Goal: Task Accomplishment & Management: Complete application form

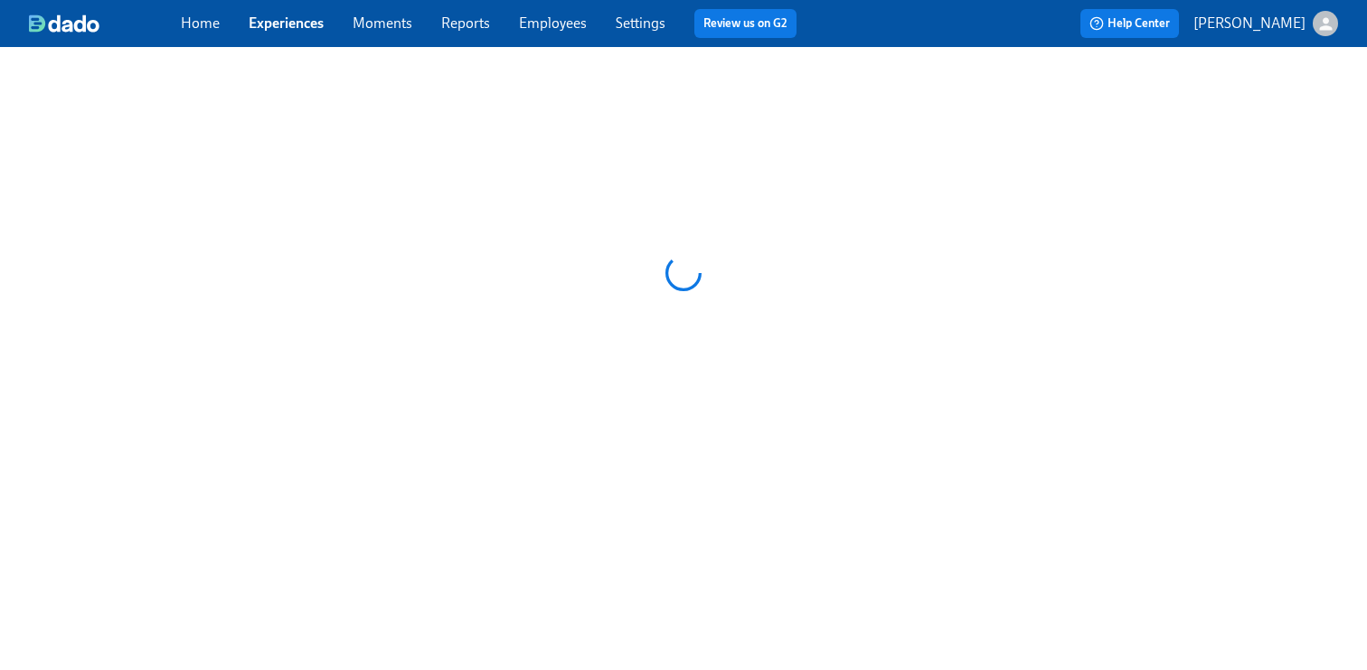
click at [559, 23] on link "Employees" at bounding box center [553, 22] width 68 height 17
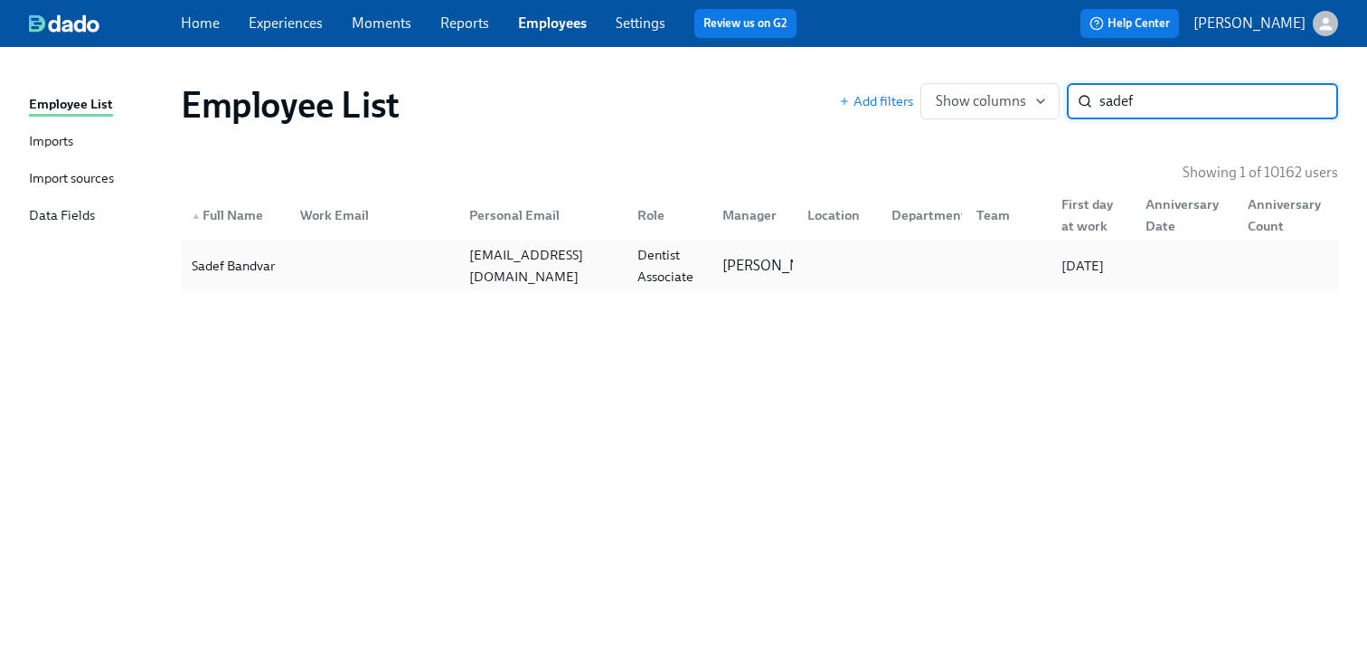
type input "sadef"
click at [219, 277] on div "Sadef Bandvar" at bounding box center [234, 266] width 101 height 36
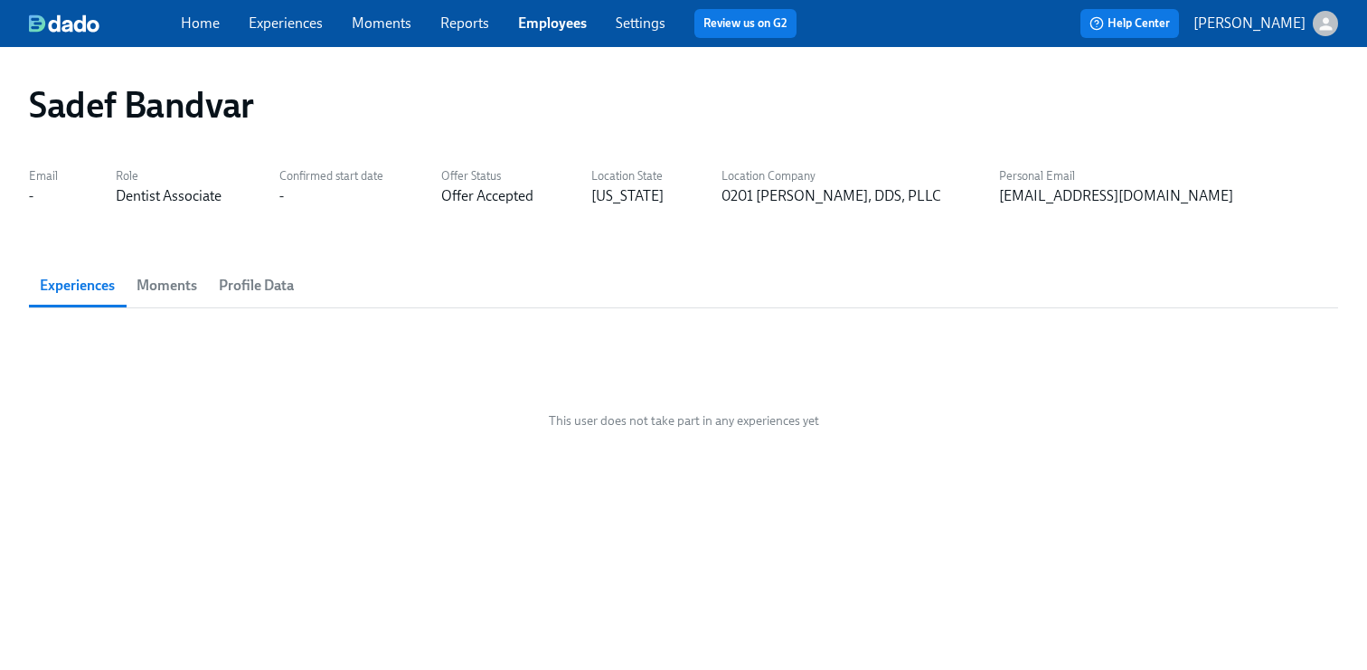
click at [267, 25] on link "Experiences" at bounding box center [286, 22] width 74 height 17
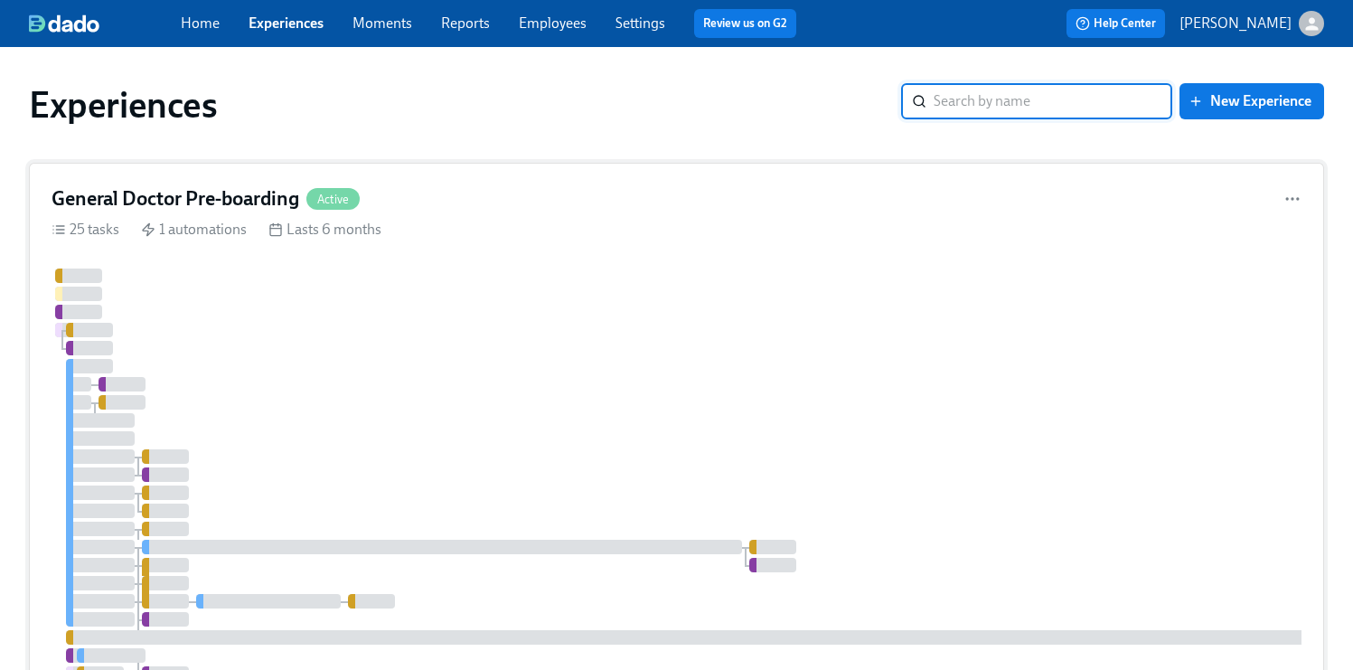
click at [912, 258] on div "General Doctor Pre-boarding Active 25 tasks 1 automations Lasts 6 months" at bounding box center [676, 502] width 1295 height 678
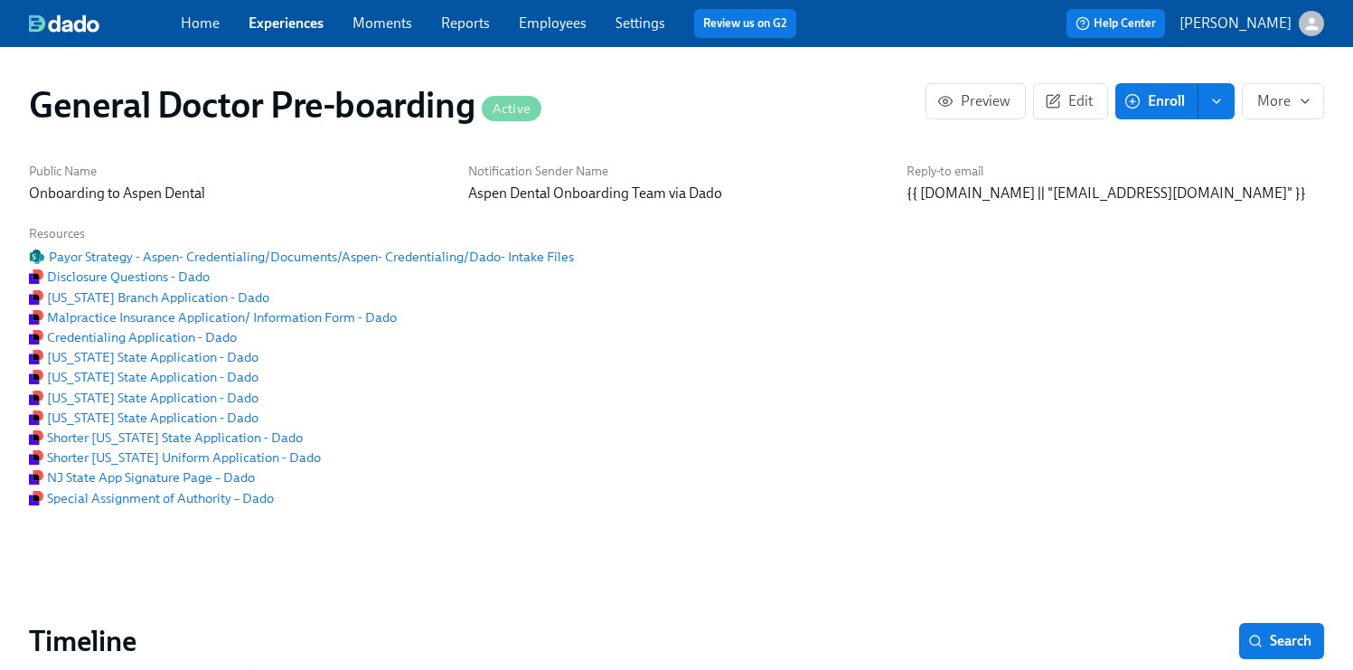
click at [1168, 112] on button "Enroll" at bounding box center [1156, 101] width 83 height 36
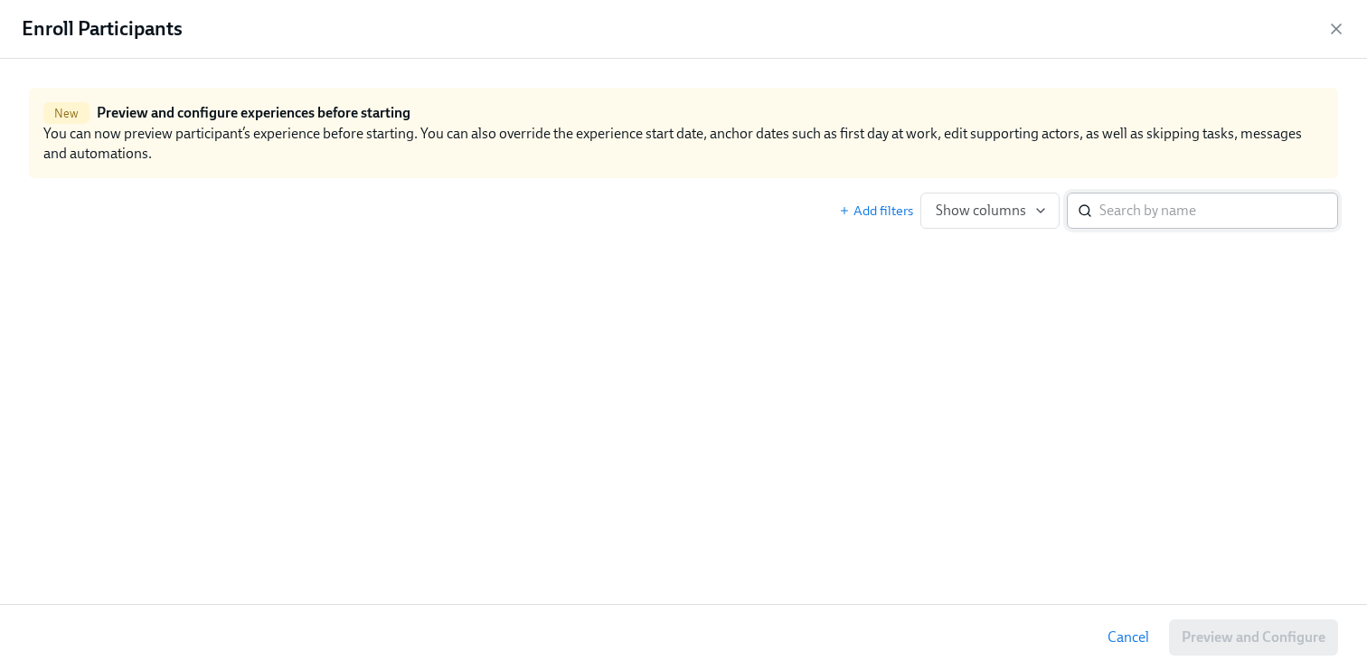
click at [1127, 213] on input "search" at bounding box center [1218, 211] width 239 height 36
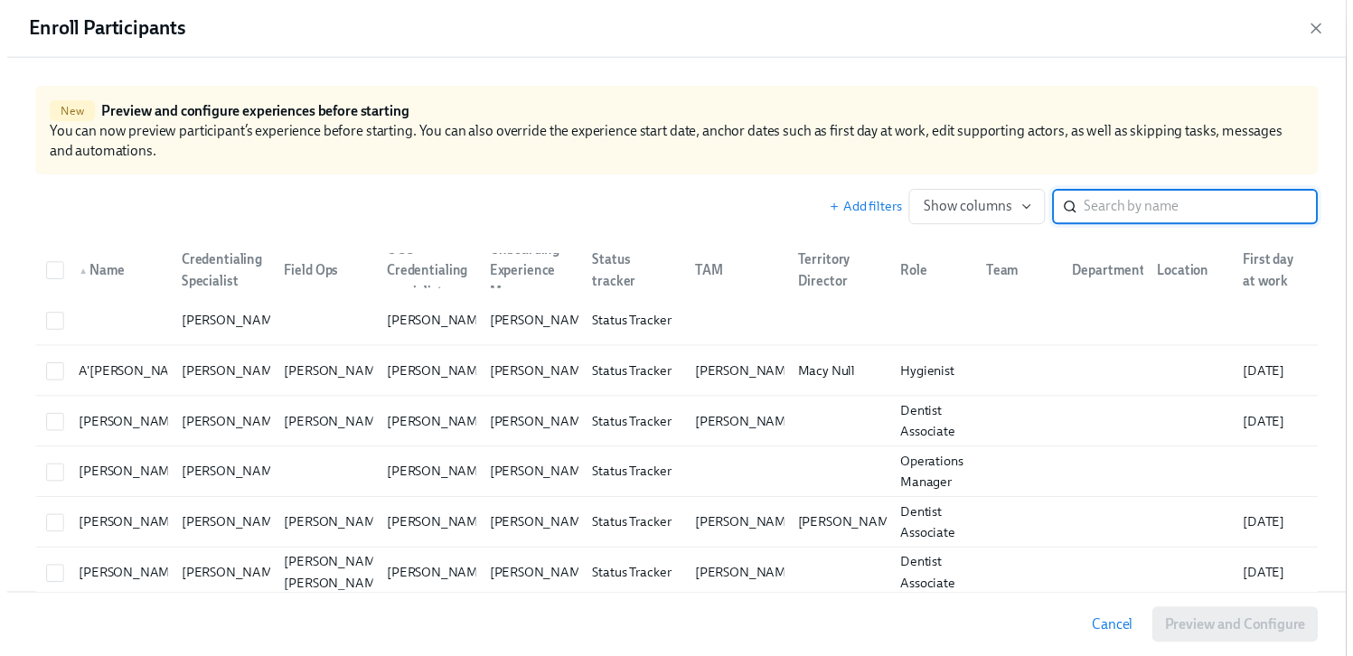
scroll to position [0, 42103]
click at [1125, 211] on input "search" at bounding box center [1218, 211] width 239 height 36
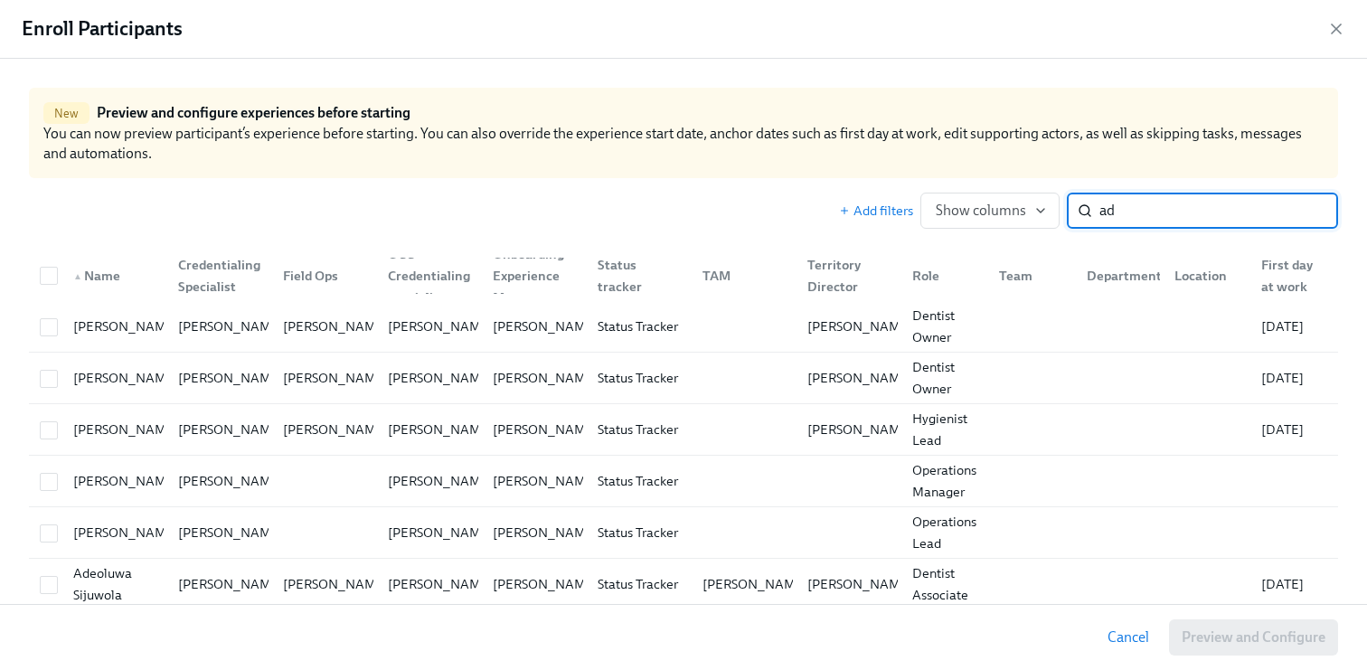
type input "a"
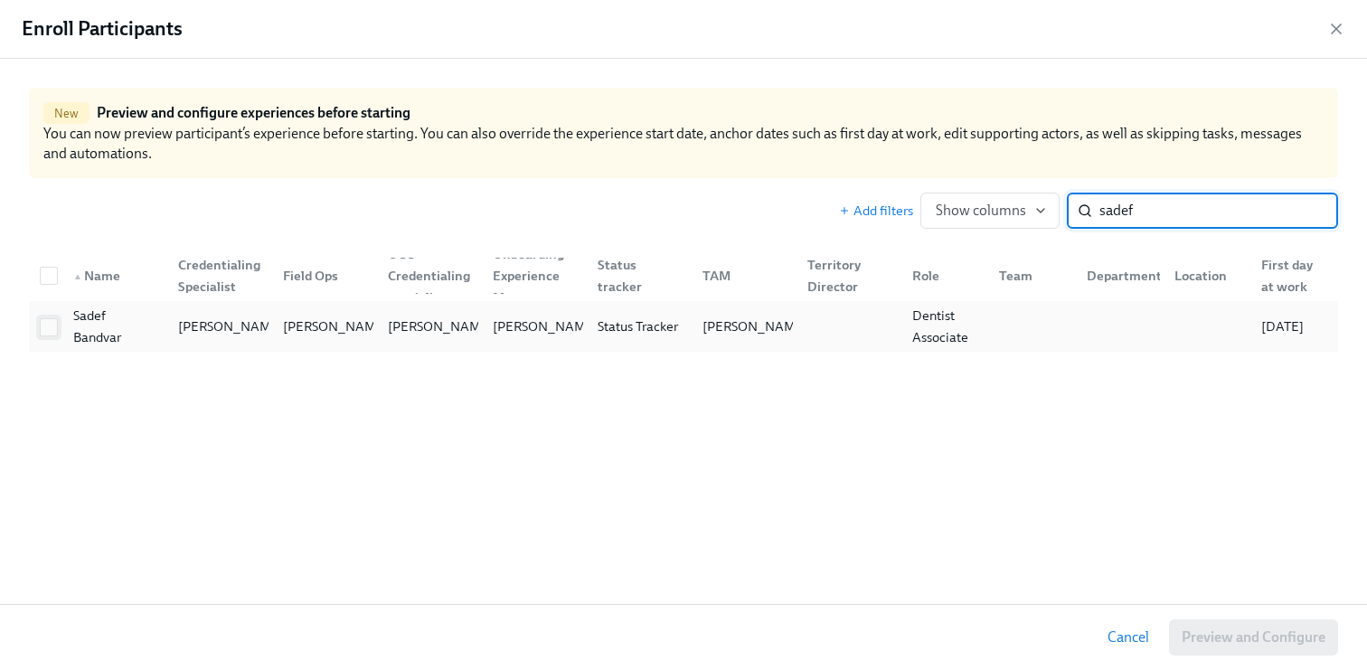
type input "sadef"
click at [51, 329] on input "checkbox" at bounding box center [49, 327] width 16 height 16
checkbox input "true"
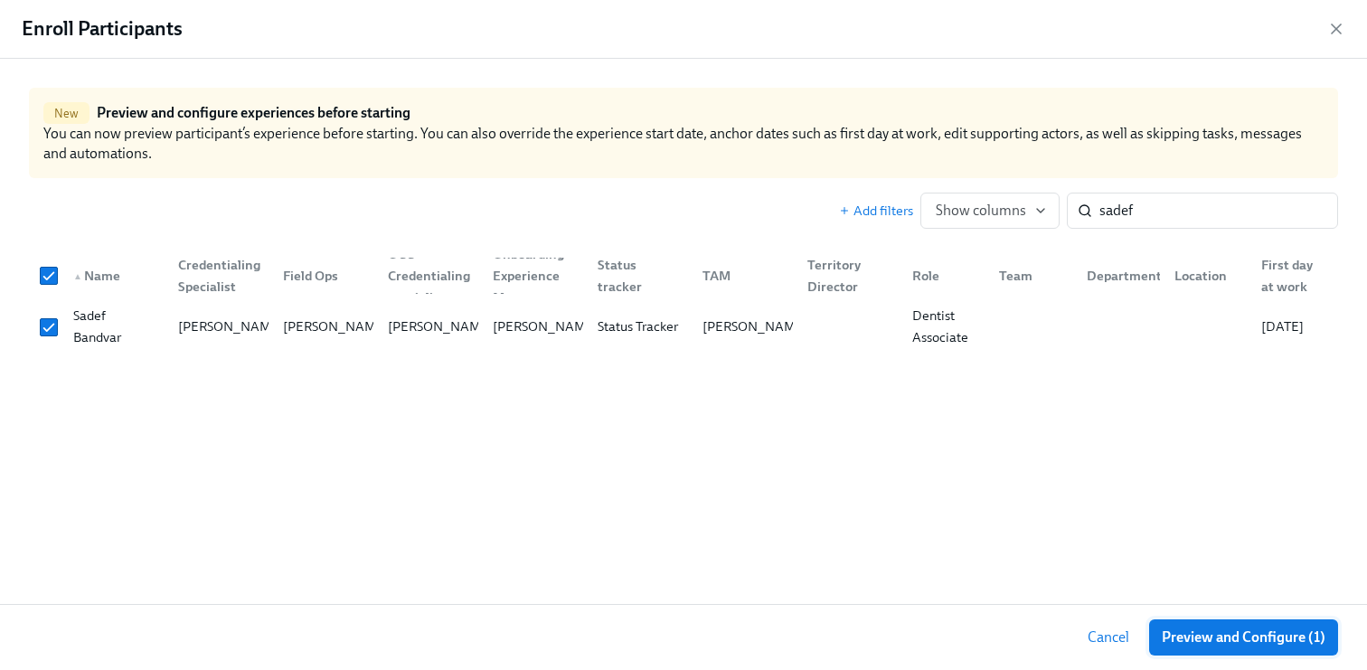
click at [1210, 630] on span "Preview and Configure (1)" at bounding box center [1243, 637] width 164 height 18
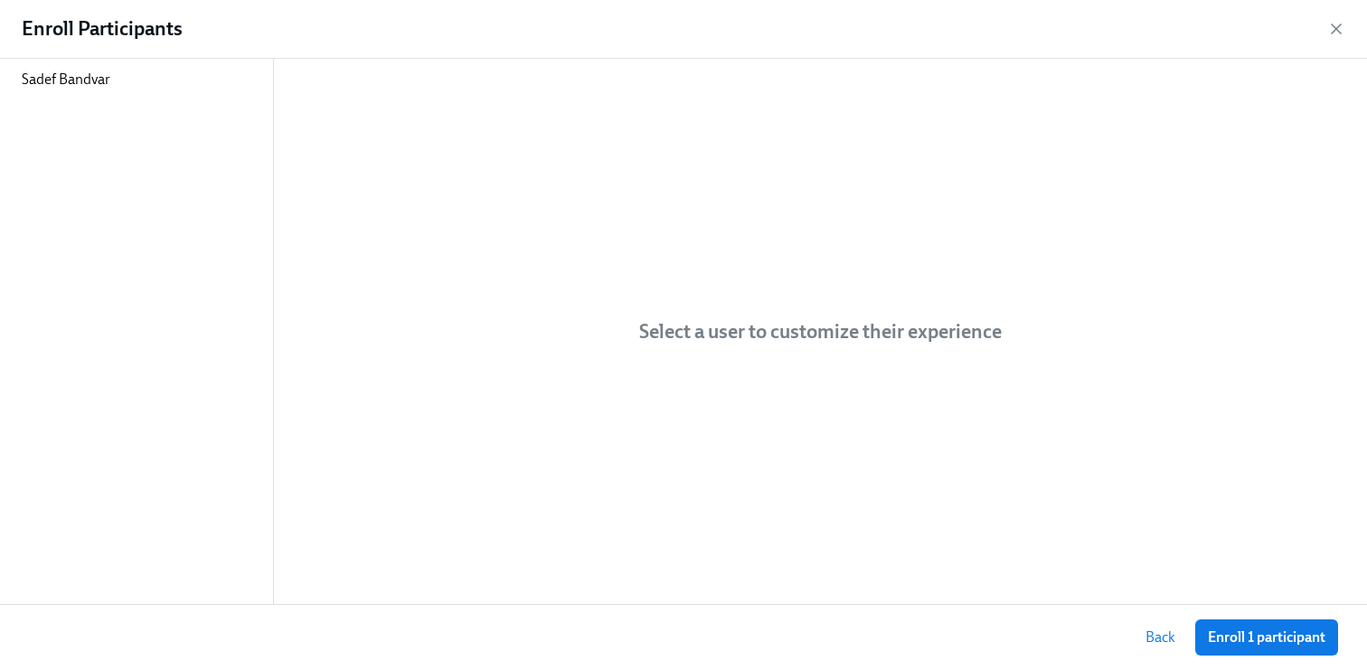
click at [1248, 637] on span "Enroll 1 participant" at bounding box center [1266, 637] width 117 height 18
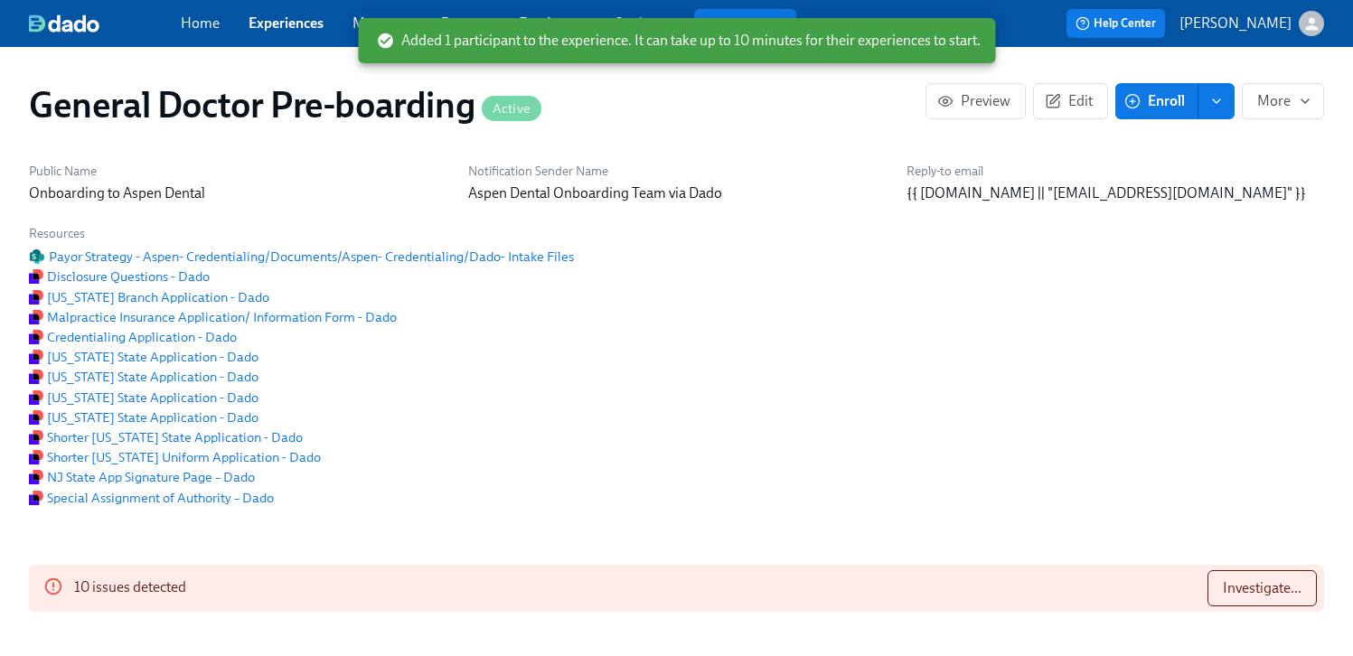
scroll to position [0, 42089]
